Goal: Task Accomplishment & Management: Manage account settings

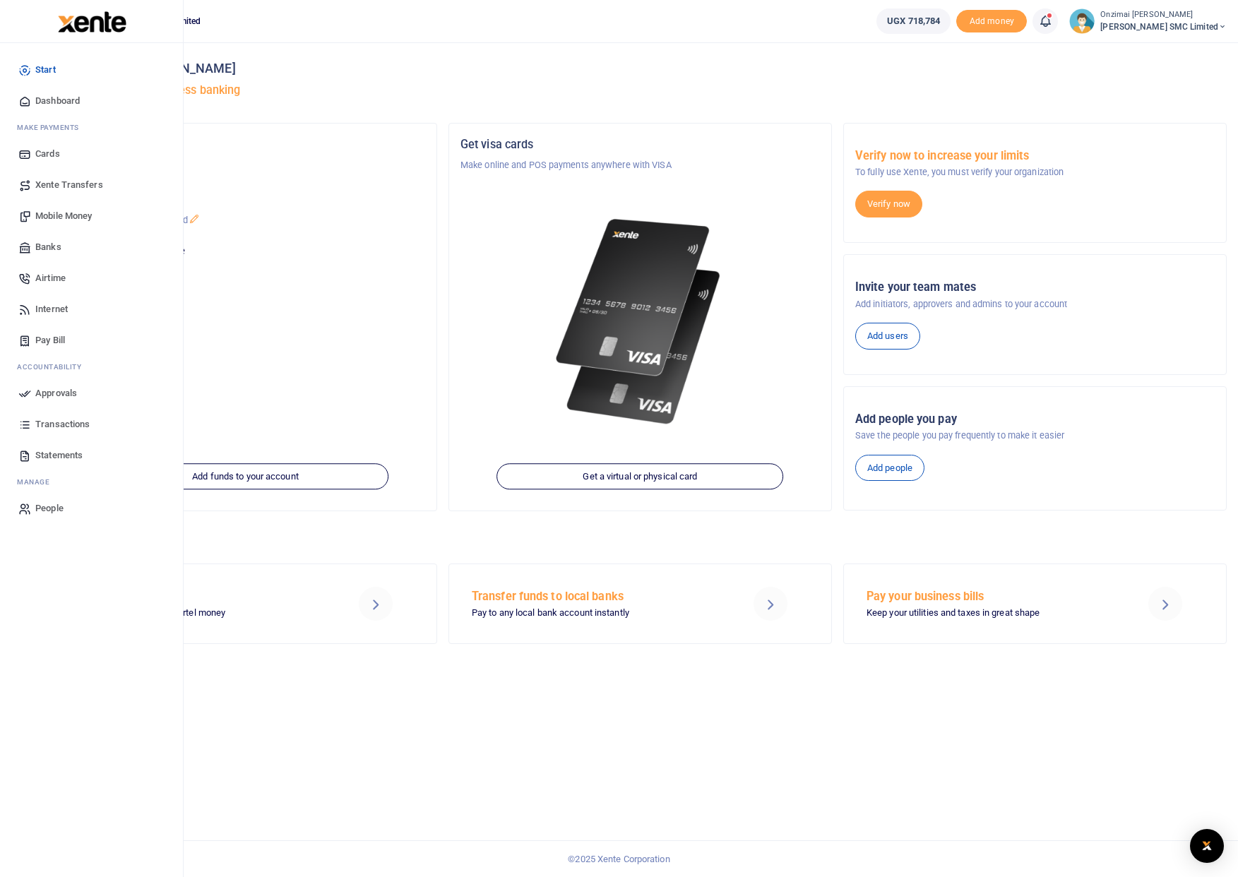
click at [19, 282] on icon at bounding box center [24, 278] width 13 height 13
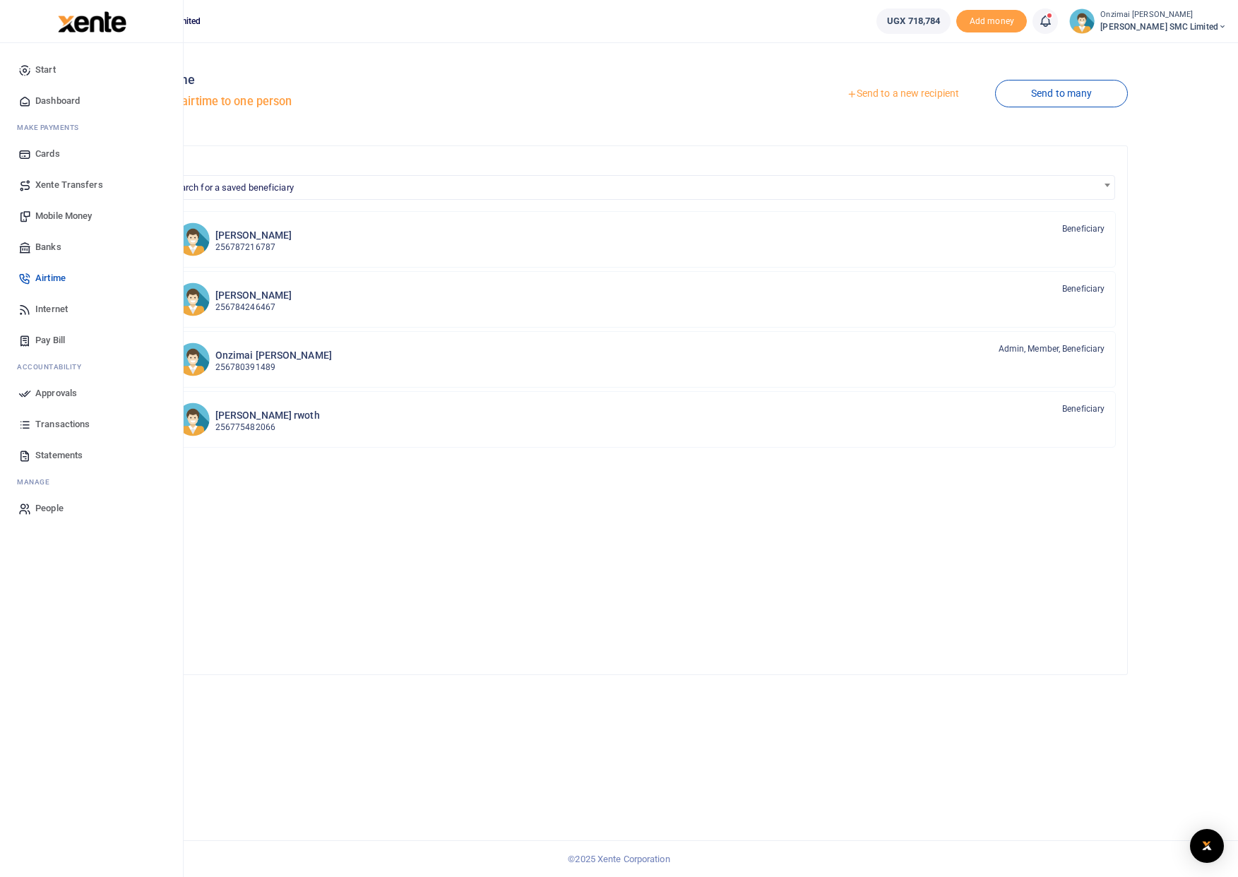
click at [49, 219] on span "Mobile Money" at bounding box center [63, 216] width 56 height 14
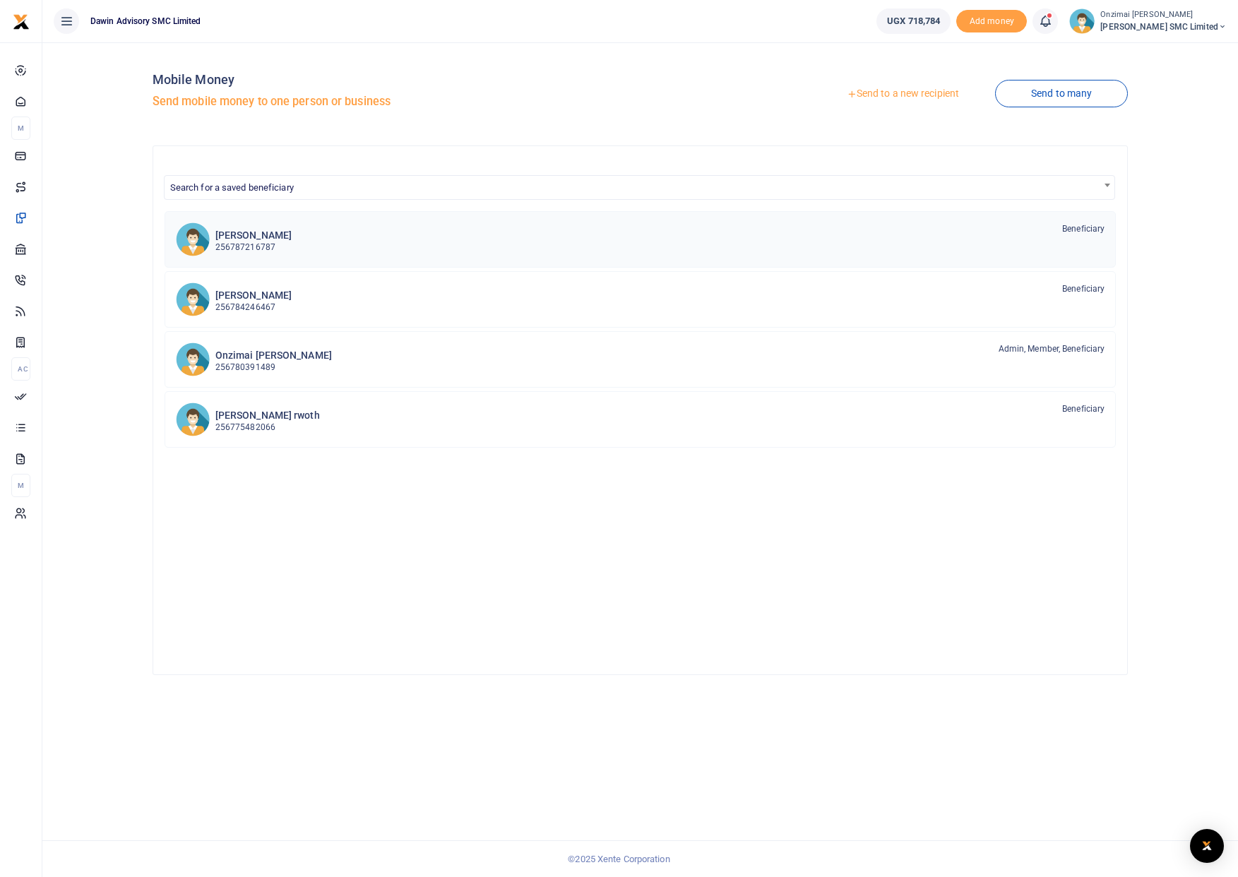
click at [271, 246] on p "256787216787" at bounding box center [253, 247] width 76 height 13
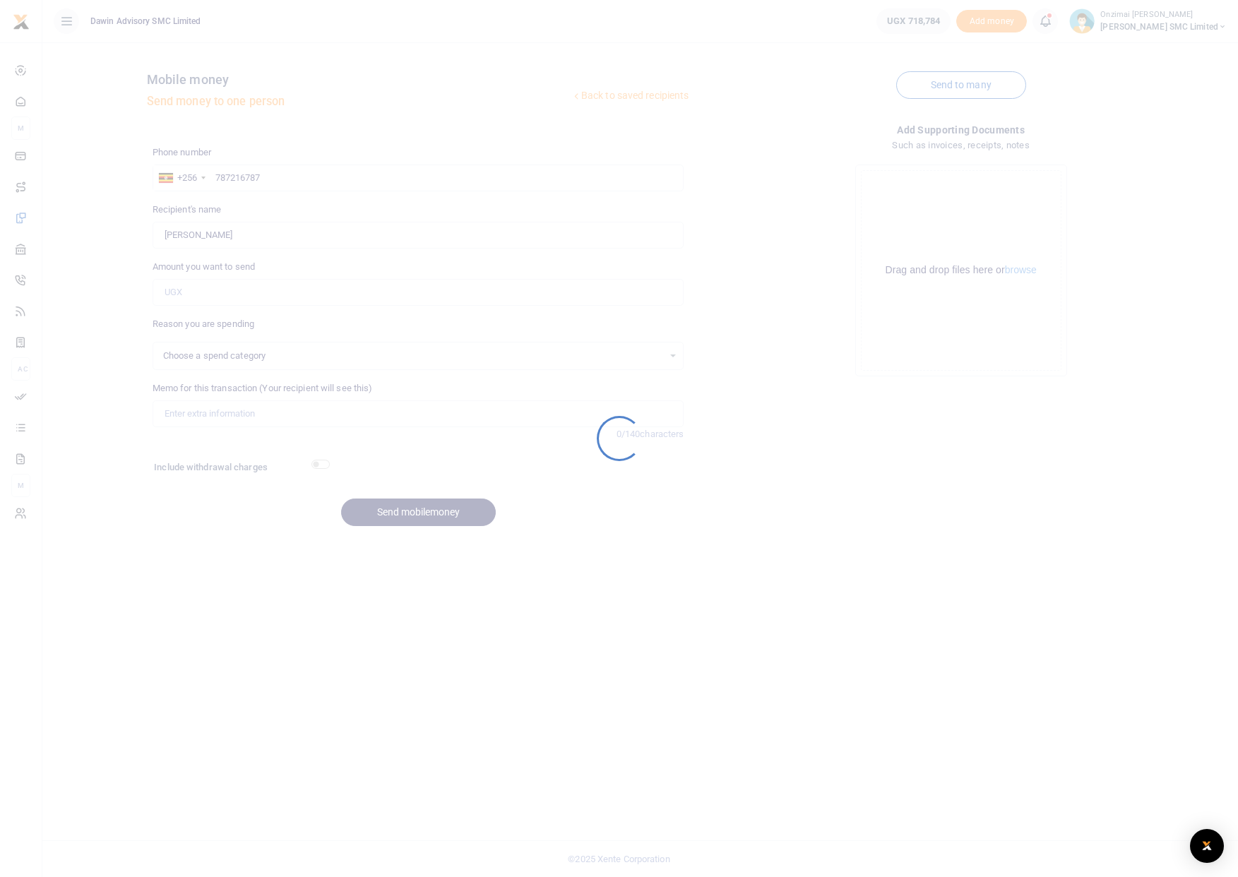
select select
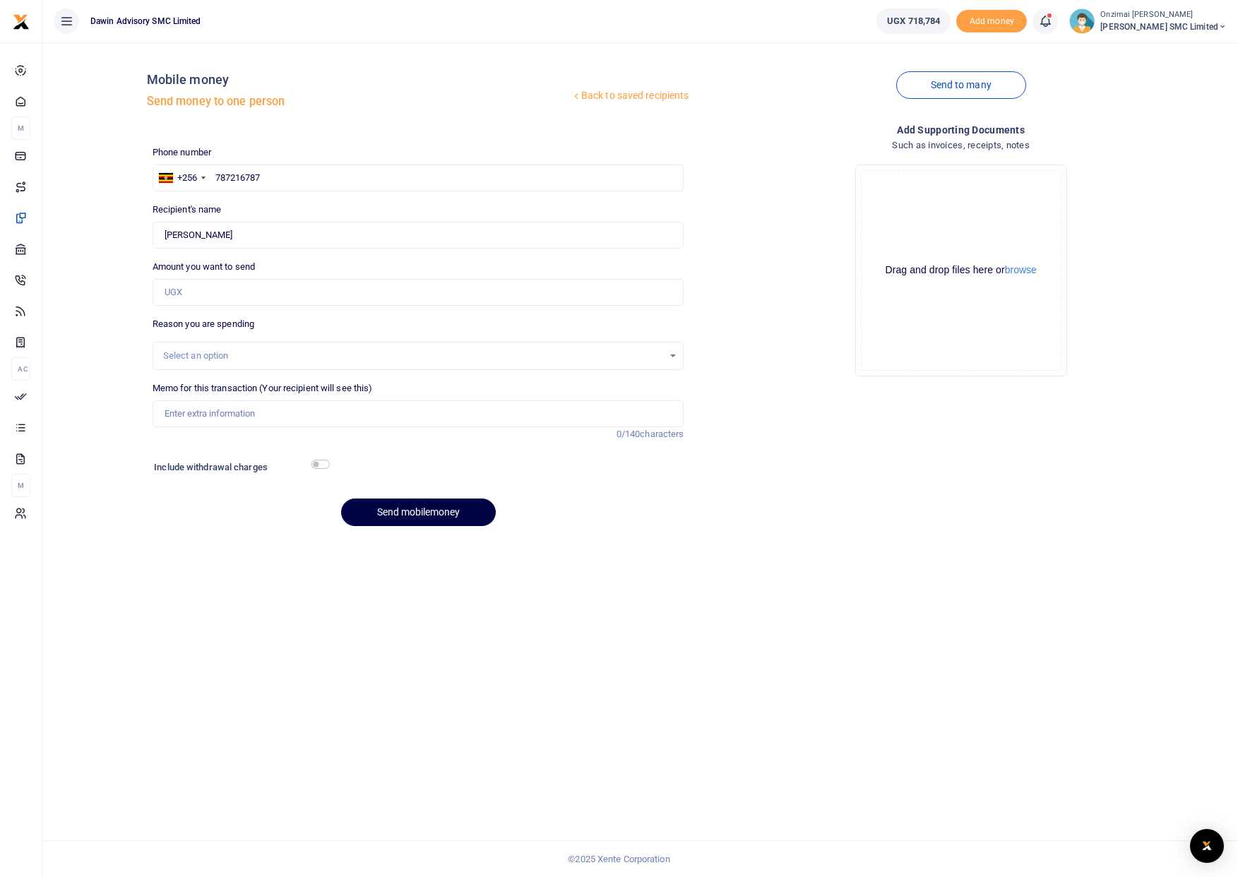
click at [199, 297] on div at bounding box center [619, 438] width 1238 height 877
click at [200, 293] on input "Amount you want to send" at bounding box center [419, 292] width 532 height 27
type input "100,000"
click at [179, 357] on div "Select an option" at bounding box center [413, 356] width 501 height 14
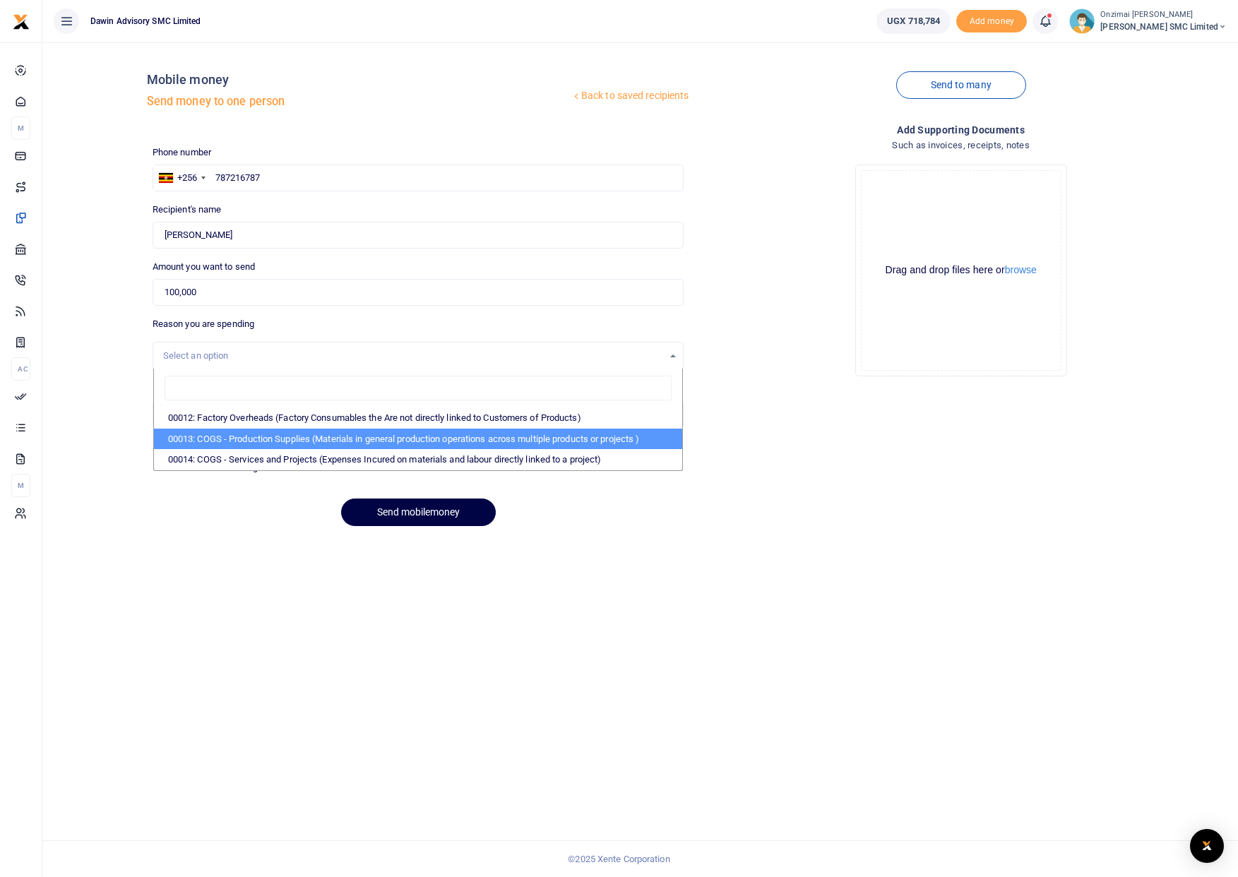
click at [192, 434] on li "00013: COGS - Production Supplies (Materials in general production operations a…" at bounding box center [418, 439] width 529 height 21
select select "5380"
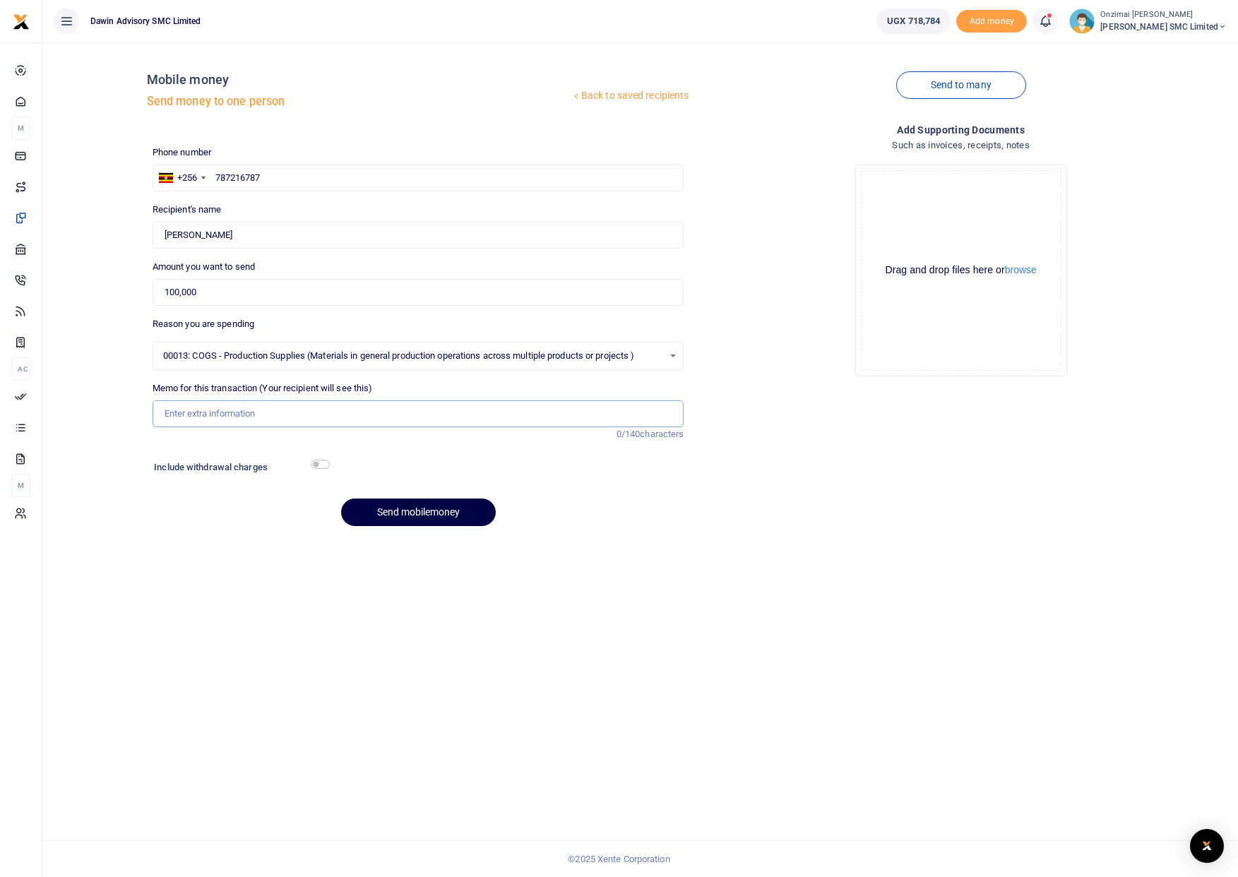
click at [187, 411] on input "Memo for this transaction (Your recipient will see this)" at bounding box center [419, 413] width 532 height 27
type input "Fuel for Monitoring Ndugu Project"
click at [446, 511] on button "Send mobilemoney" at bounding box center [418, 512] width 155 height 28
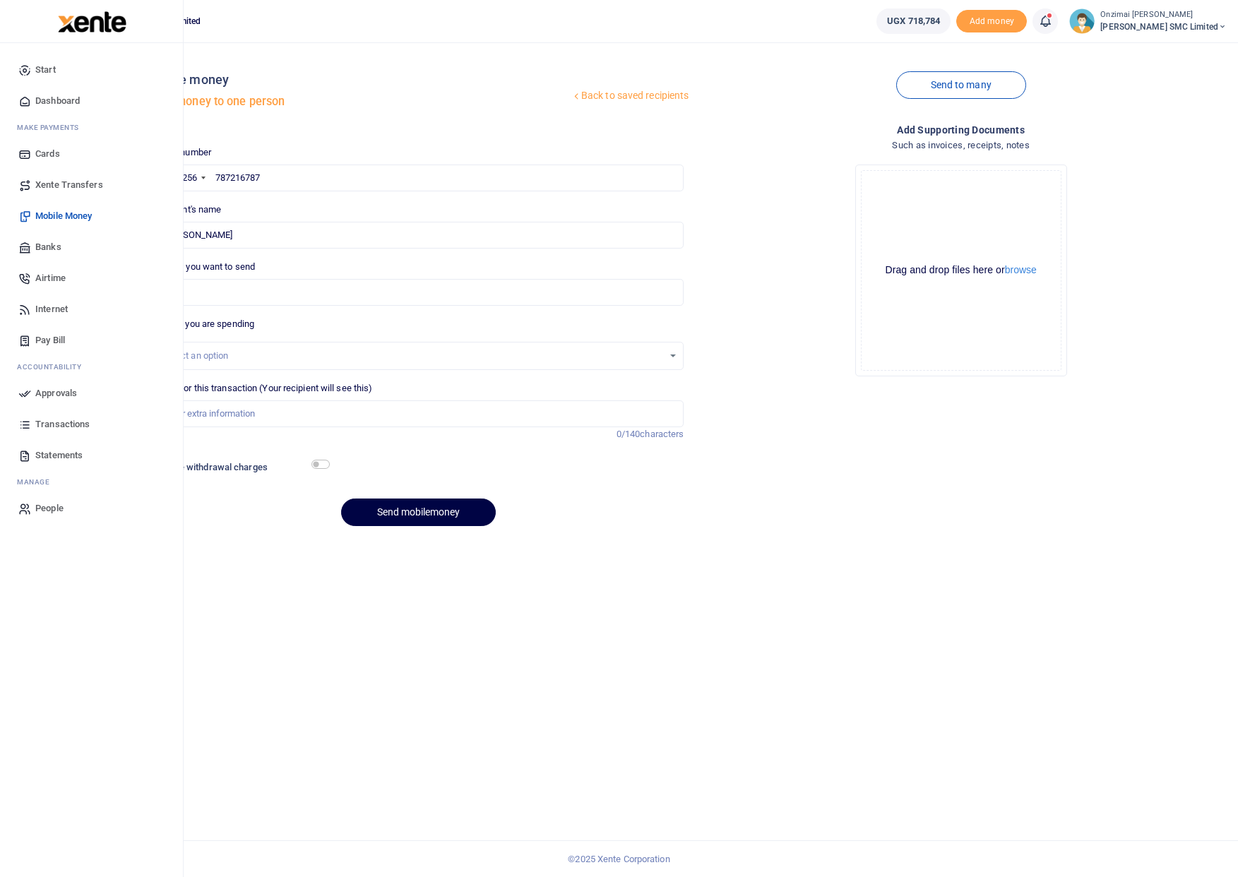
click at [52, 390] on span "Approvals" at bounding box center [56, 393] width 42 height 14
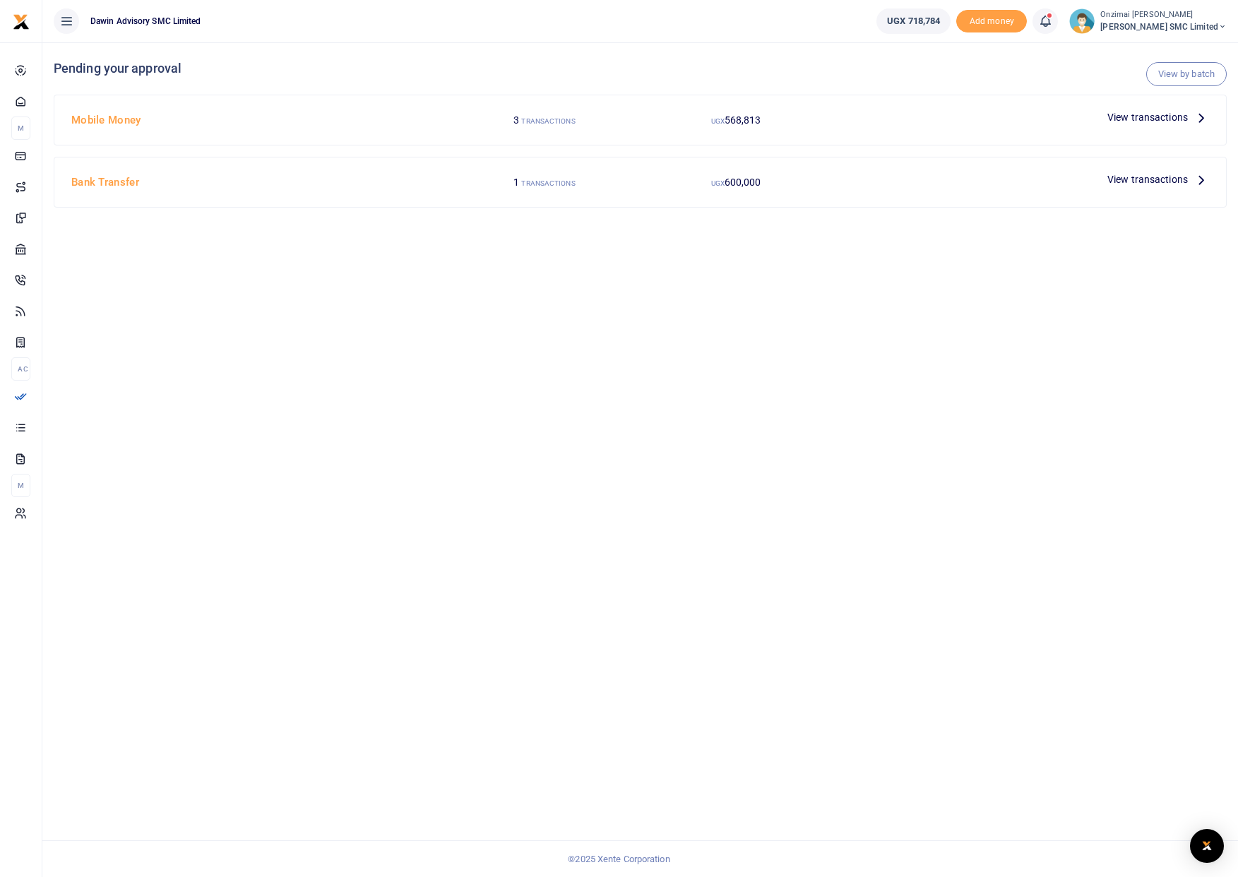
click at [1109, 119] on span "View transactions" at bounding box center [1147, 117] width 80 height 16
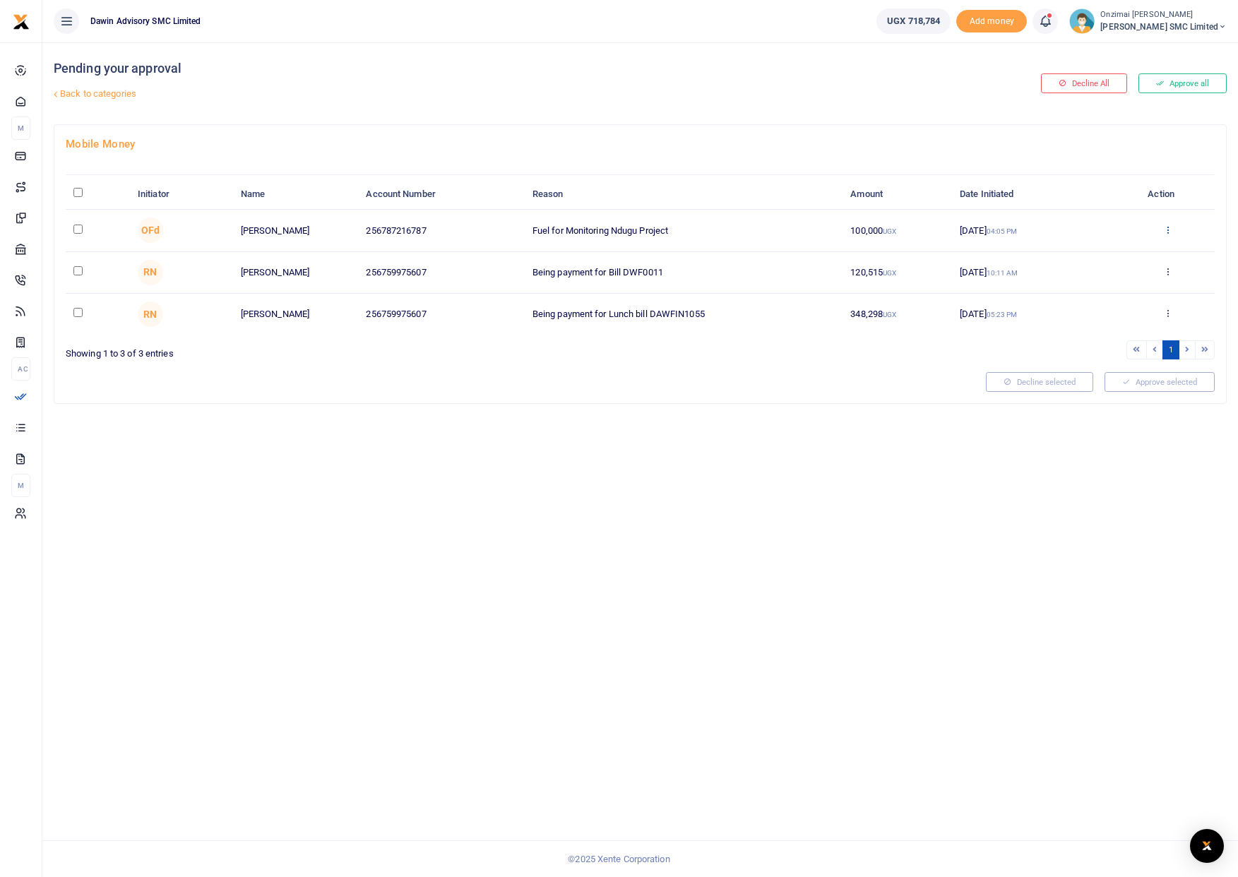
click at [1165, 229] on icon at bounding box center [1167, 230] width 9 height 10
click at [1106, 249] on link "Approve" at bounding box center [1116, 253] width 112 height 20
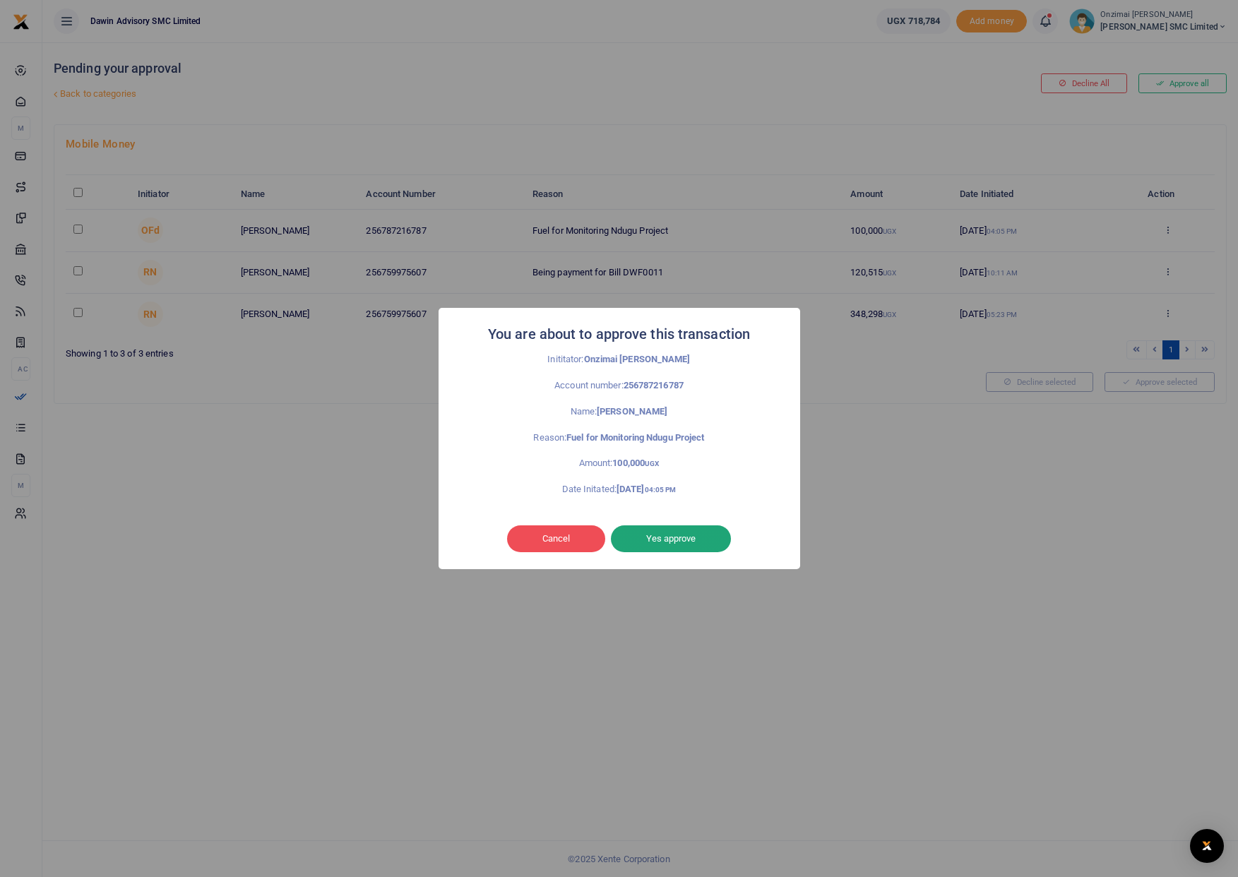
click at [683, 541] on button "Yes approve" at bounding box center [671, 538] width 120 height 27
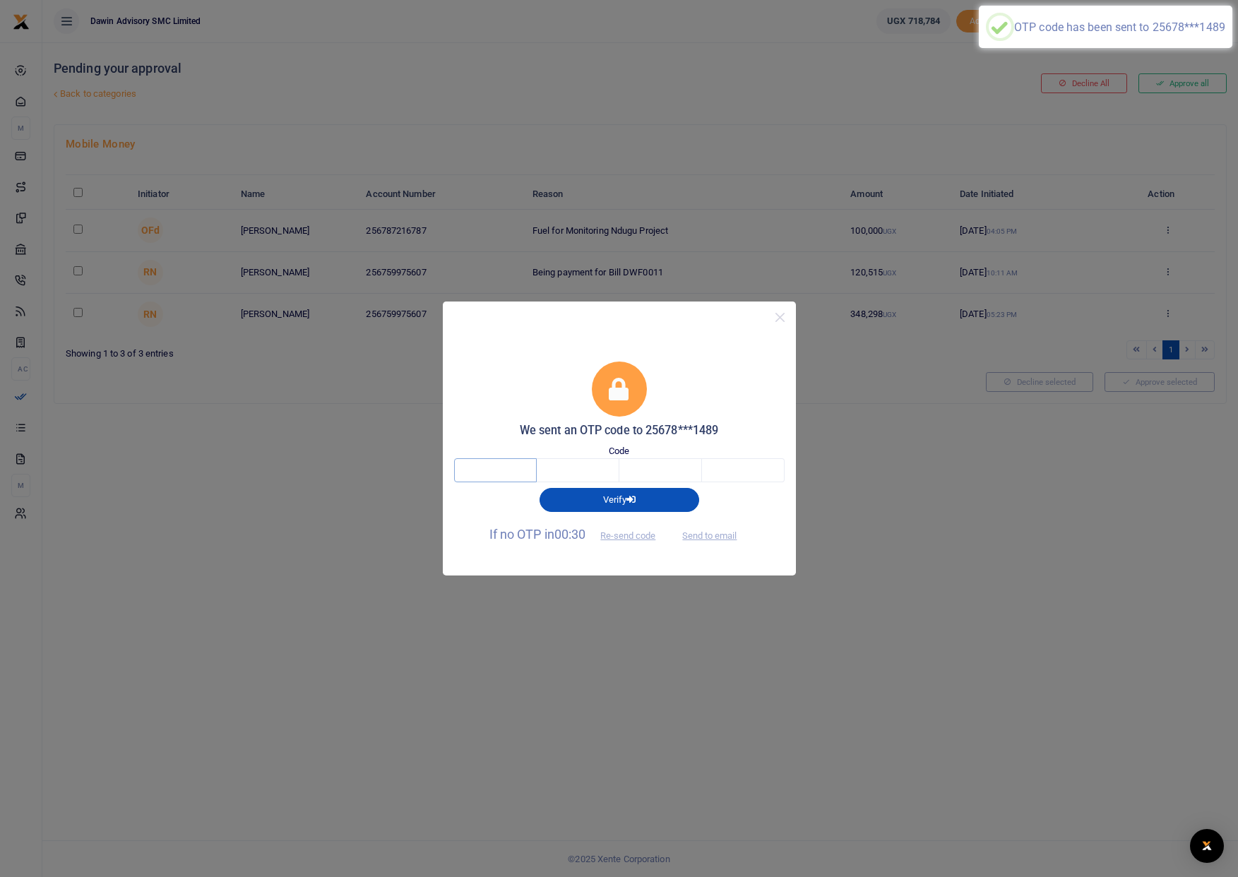
click at [509, 468] on input "text" at bounding box center [495, 470] width 83 height 24
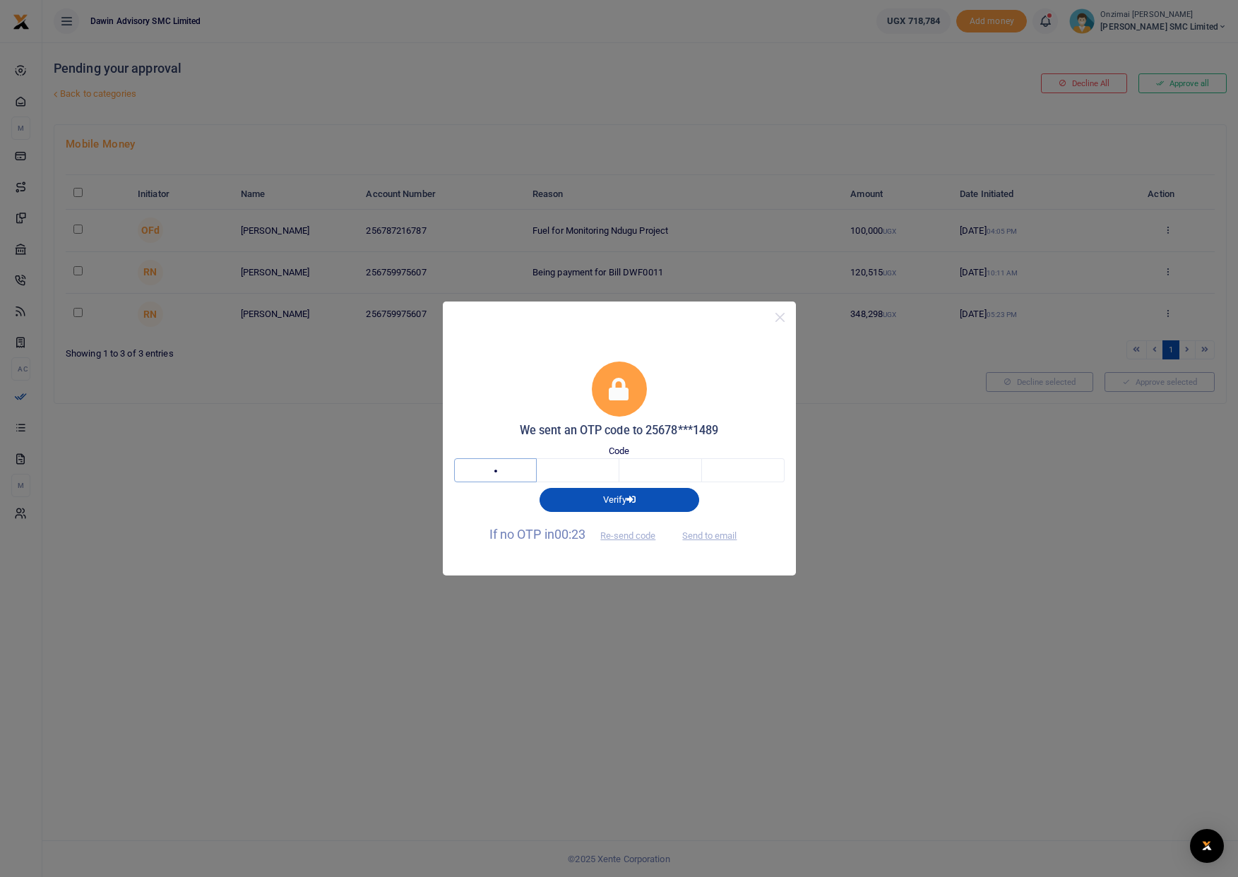
type input "2"
type input "7"
type input "0"
click at [778, 319] on button "Close" at bounding box center [780, 317] width 20 height 20
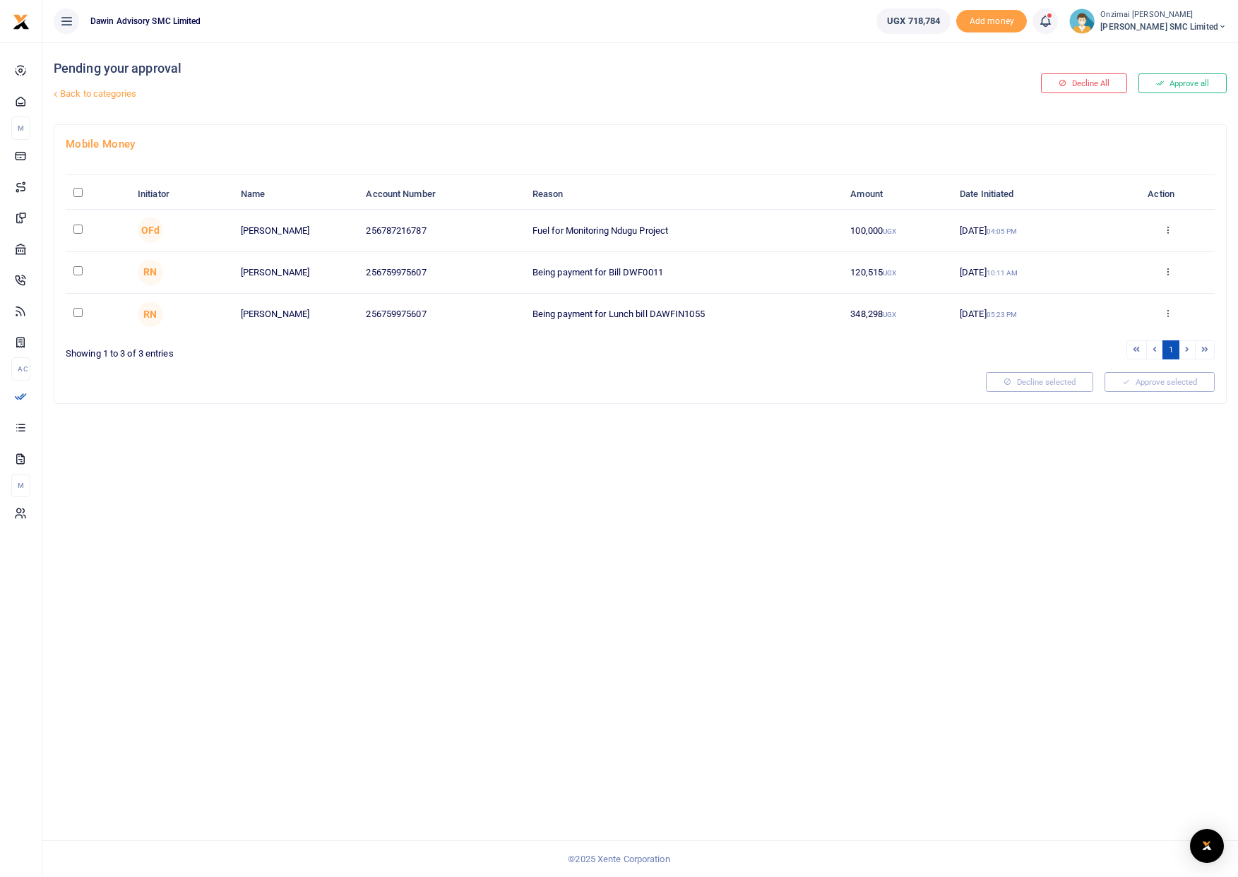
click at [82, 266] on input "checkbox" at bounding box center [77, 270] width 9 height 9
checkbox input "true"
click at [72, 228] on td at bounding box center [98, 231] width 64 height 42
click at [80, 228] on input "checkbox" at bounding box center [77, 229] width 9 height 9
checkbox input "true"
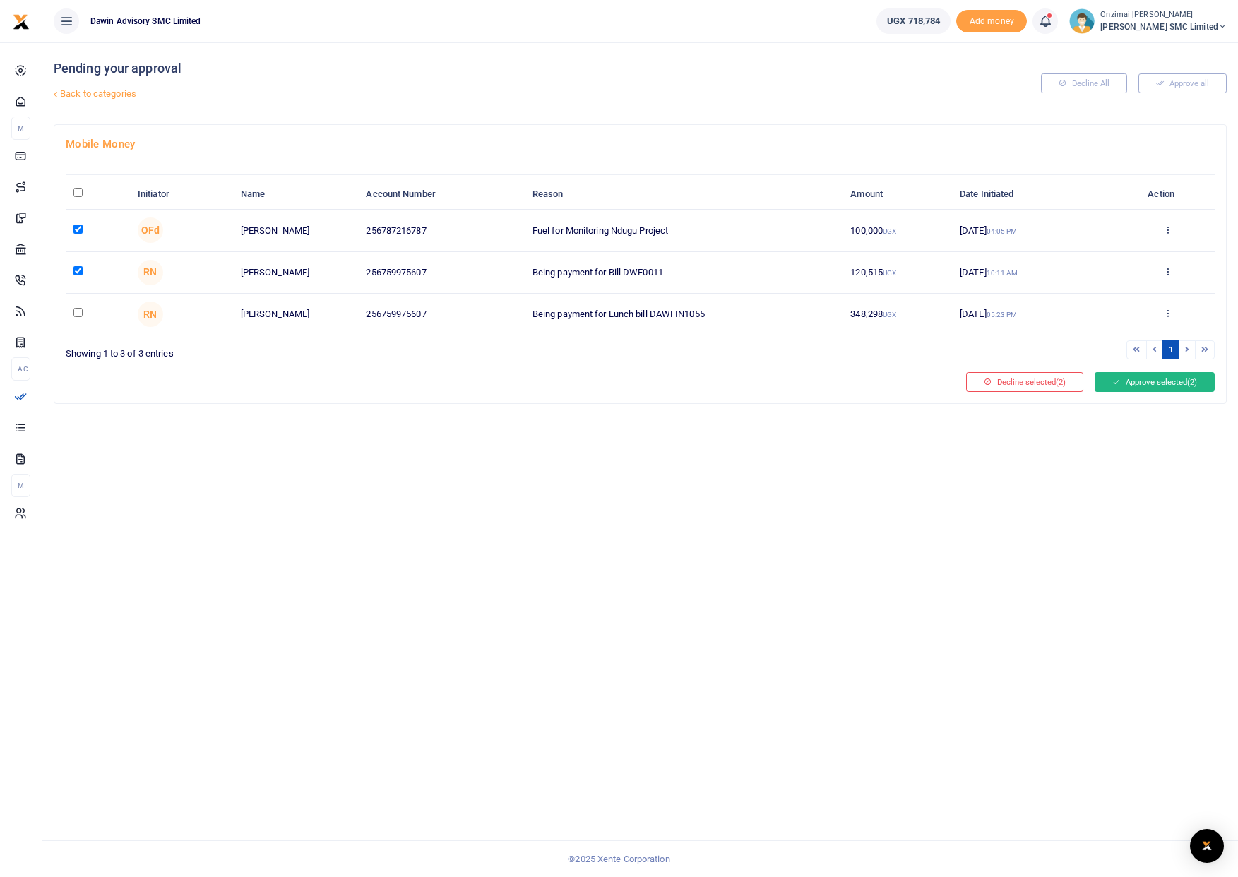
click at [1126, 388] on button "Approve selected (2)" at bounding box center [1154, 382] width 120 height 20
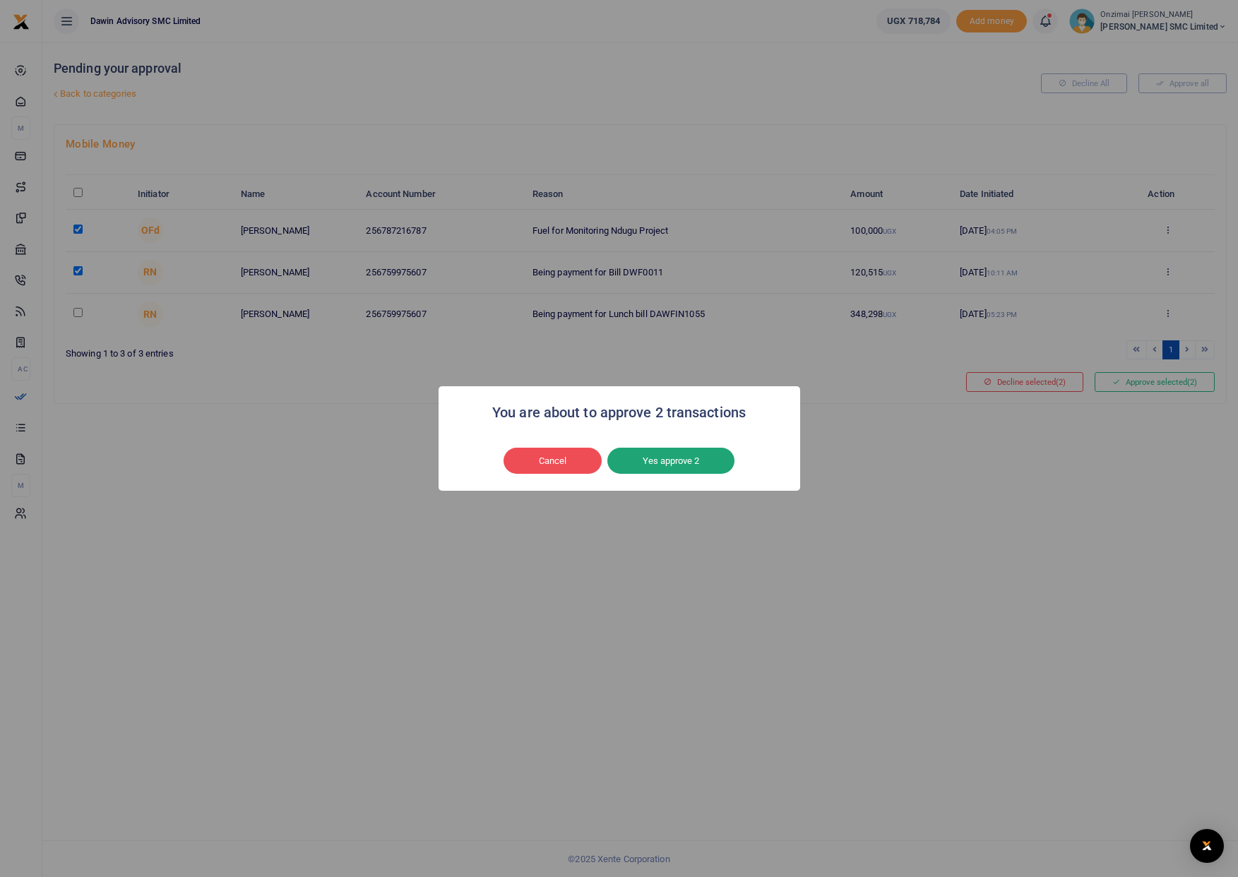
click at [690, 464] on button "Yes approve 2" at bounding box center [670, 461] width 127 height 27
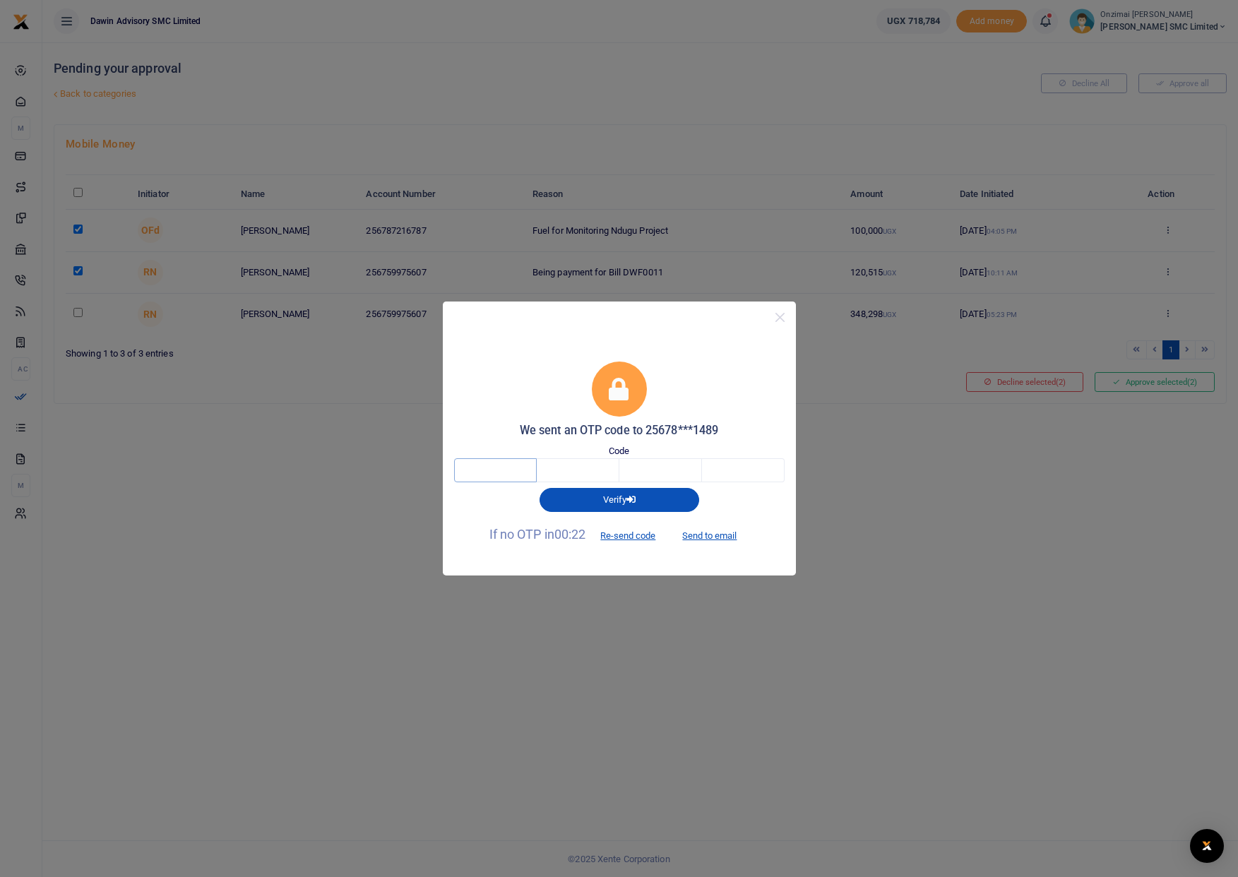
click at [514, 475] on input "text" at bounding box center [495, 470] width 83 height 24
type input "9"
type input "0"
type input "3"
type input "9"
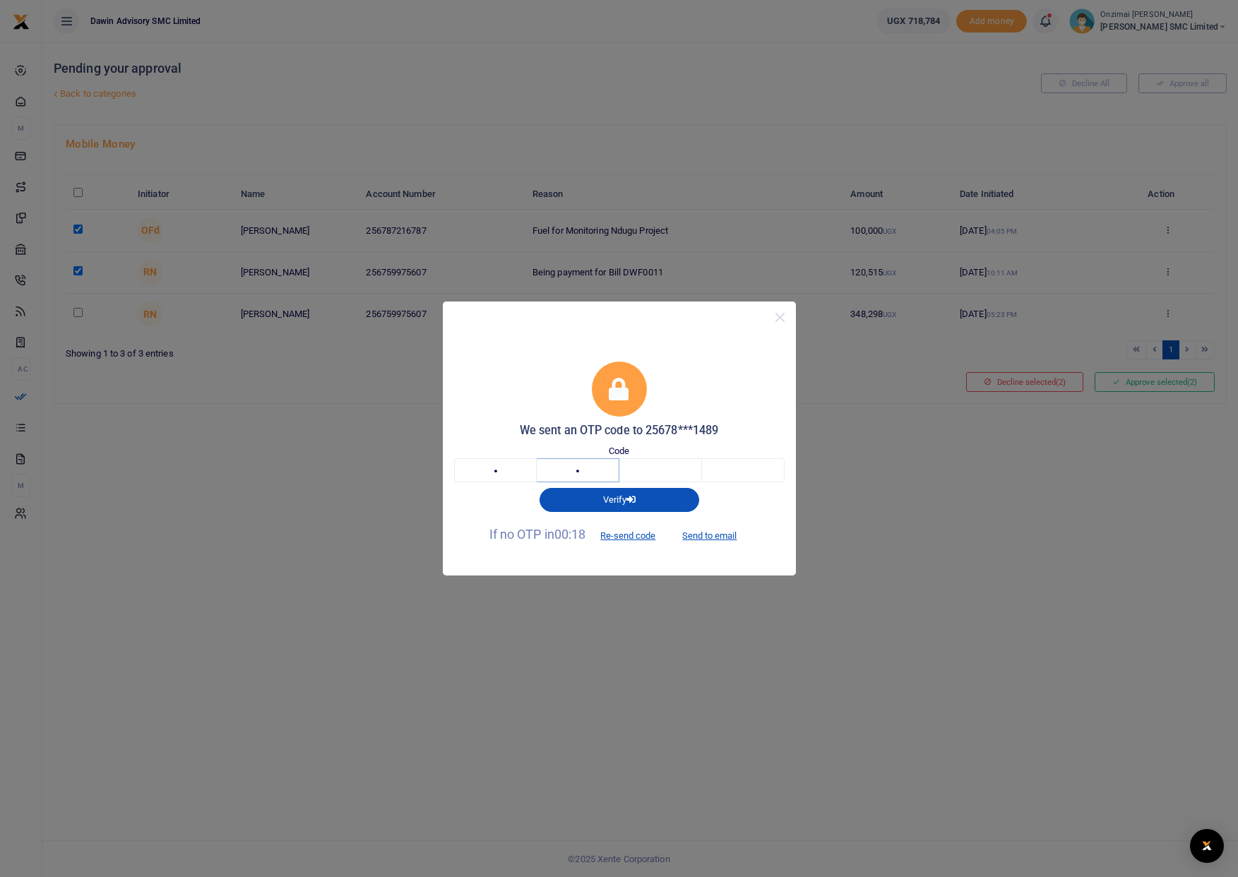
type input "4"
type input "0"
type input "3"
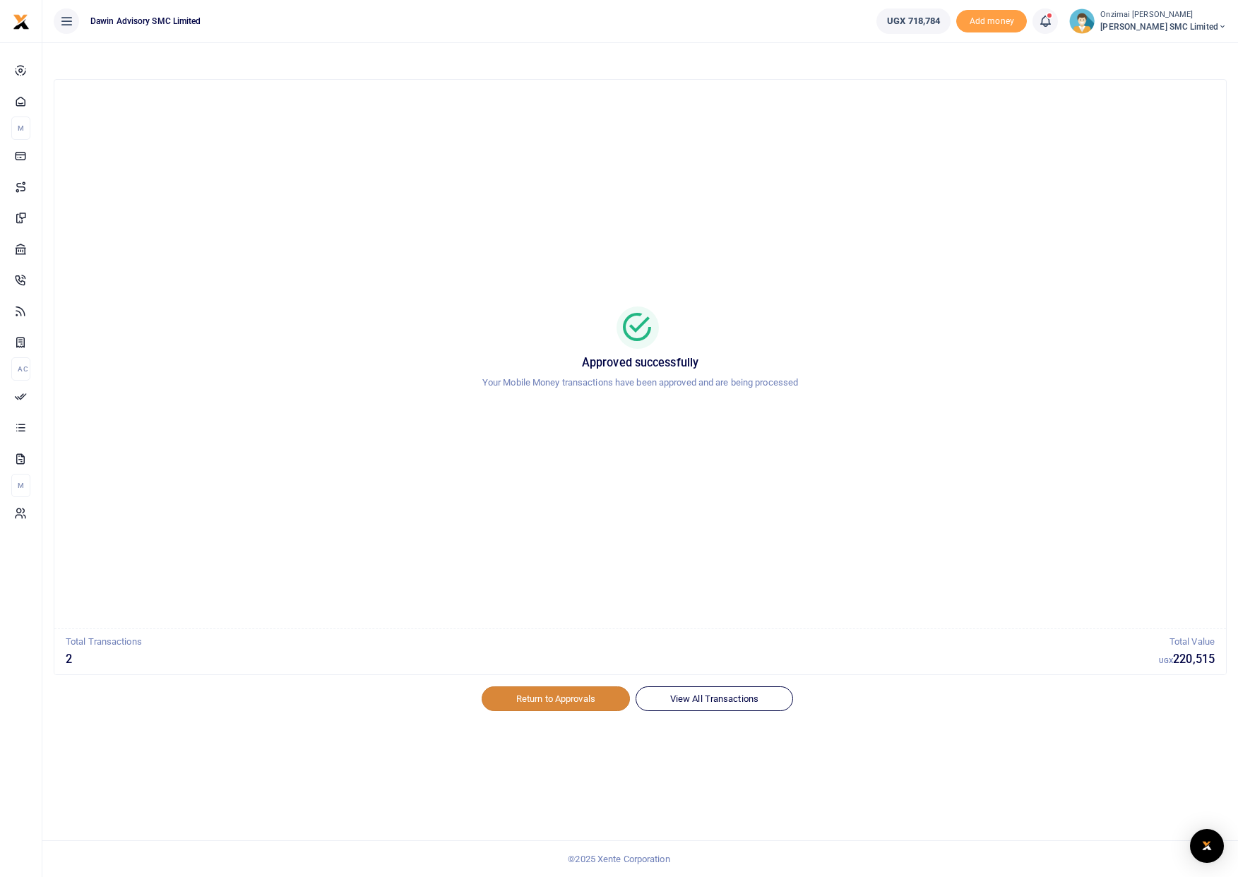
click at [548, 702] on link "Return to Approvals" at bounding box center [556, 698] width 148 height 24
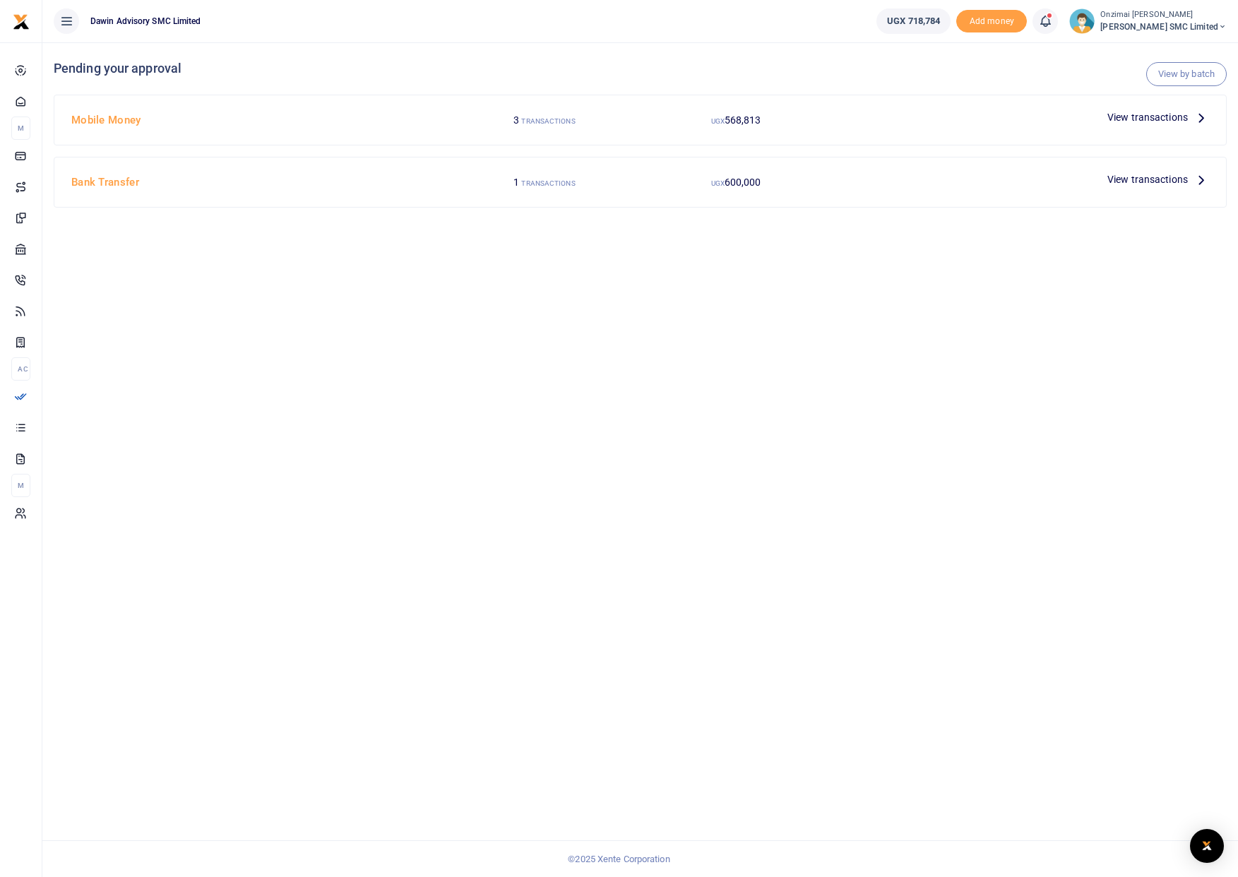
click at [1048, 20] on icon at bounding box center [1045, 21] width 14 height 16
click at [960, 100] on div "Transactions to act upon You have 4 awaiting for your to act on" at bounding box center [967, 100] width 157 height 25
click at [1049, 15] on icon at bounding box center [1045, 21] width 14 height 16
click at [936, 90] on h6 "Transactions to act upon" at bounding box center [967, 93] width 157 height 11
